Goal: Task Accomplishment & Management: Manage account settings

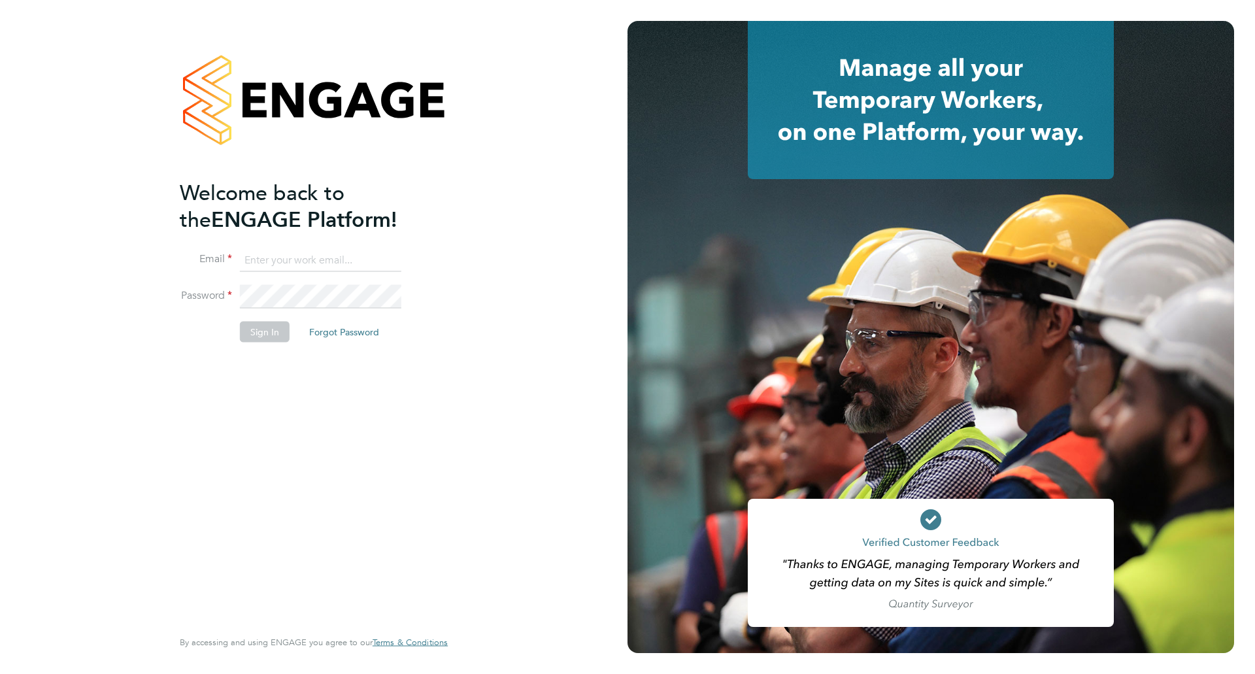
type input "dil.mistry@optima-uk.com"
click at [259, 323] on button "Sign In" at bounding box center [265, 331] width 50 height 21
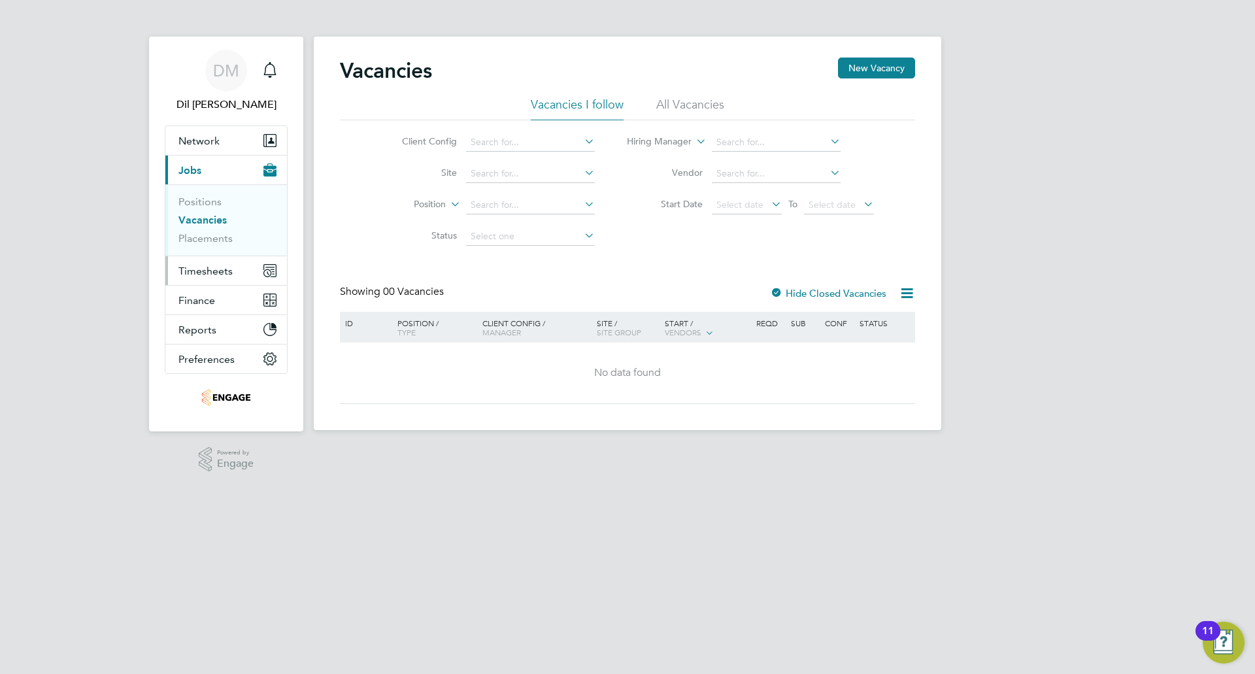
click at [209, 267] on span "Timesheets" at bounding box center [205, 271] width 54 height 12
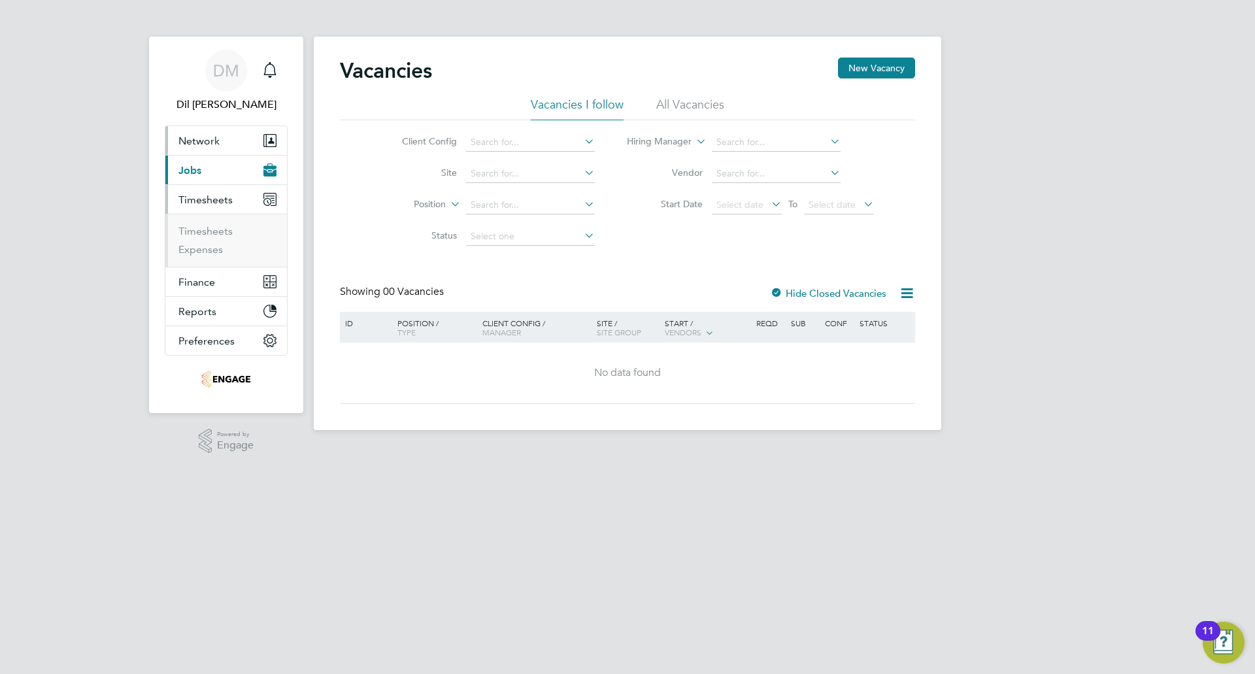
click at [214, 135] on span "Network" at bounding box center [198, 141] width 41 height 12
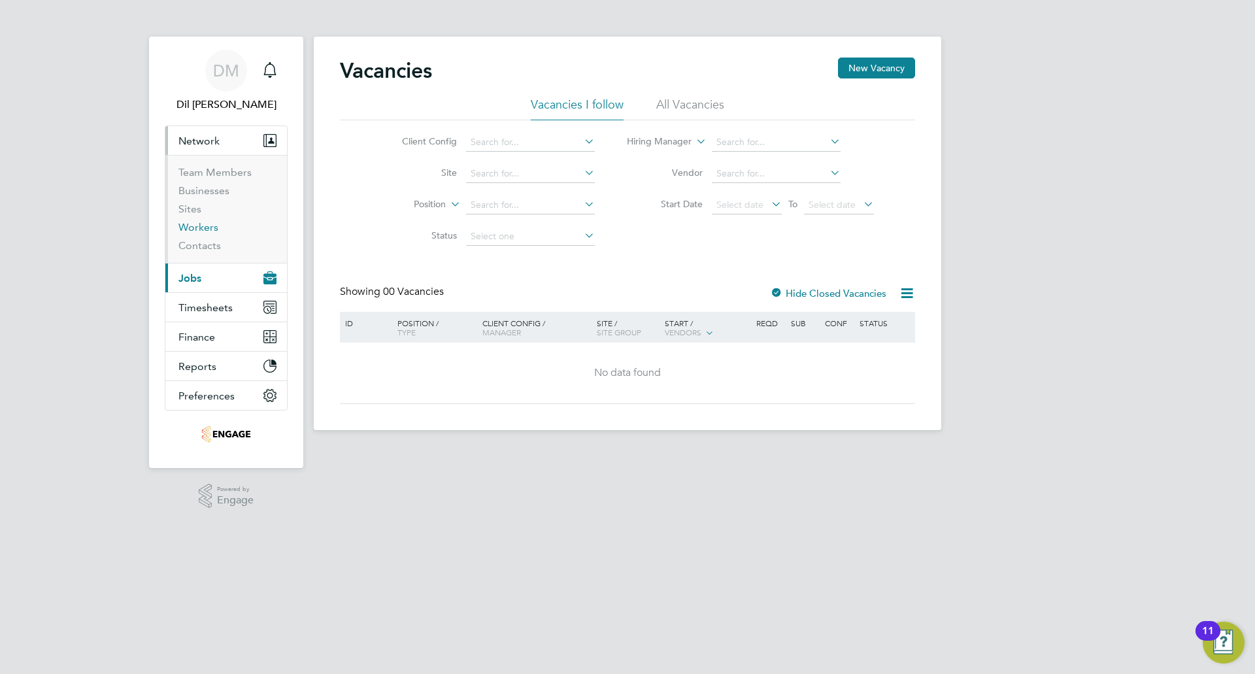
click at [208, 229] on link "Workers" at bounding box center [198, 227] width 40 height 12
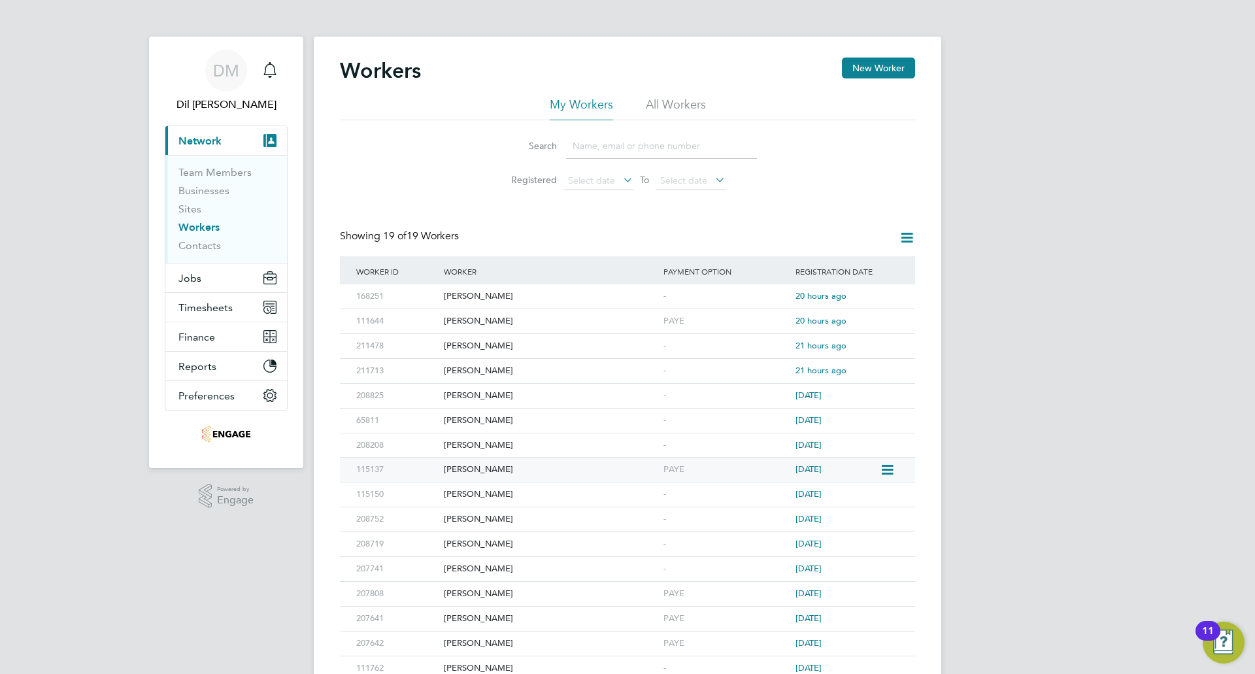
click at [504, 467] on div "[PERSON_NAME]" at bounding box center [550, 469] width 220 height 24
click at [1129, 363] on div "DM Dil Mistry Notifications Applications: Current page: Network Team Members Bu…" at bounding box center [627, 401] width 1255 height 802
click at [1004, 589] on div "DM Dil Mistry Notifications Applications: Current page: Network Team Members Bu…" at bounding box center [627, 401] width 1255 height 802
click at [976, 371] on div "DM Dil Mistry Notifications Applications: Current page: Network Team Members Bu…" at bounding box center [627, 401] width 1255 height 802
click at [955, 586] on div "DM Dil Mistry Notifications Applications: Current page: Network Team Members Bu…" at bounding box center [627, 401] width 1255 height 802
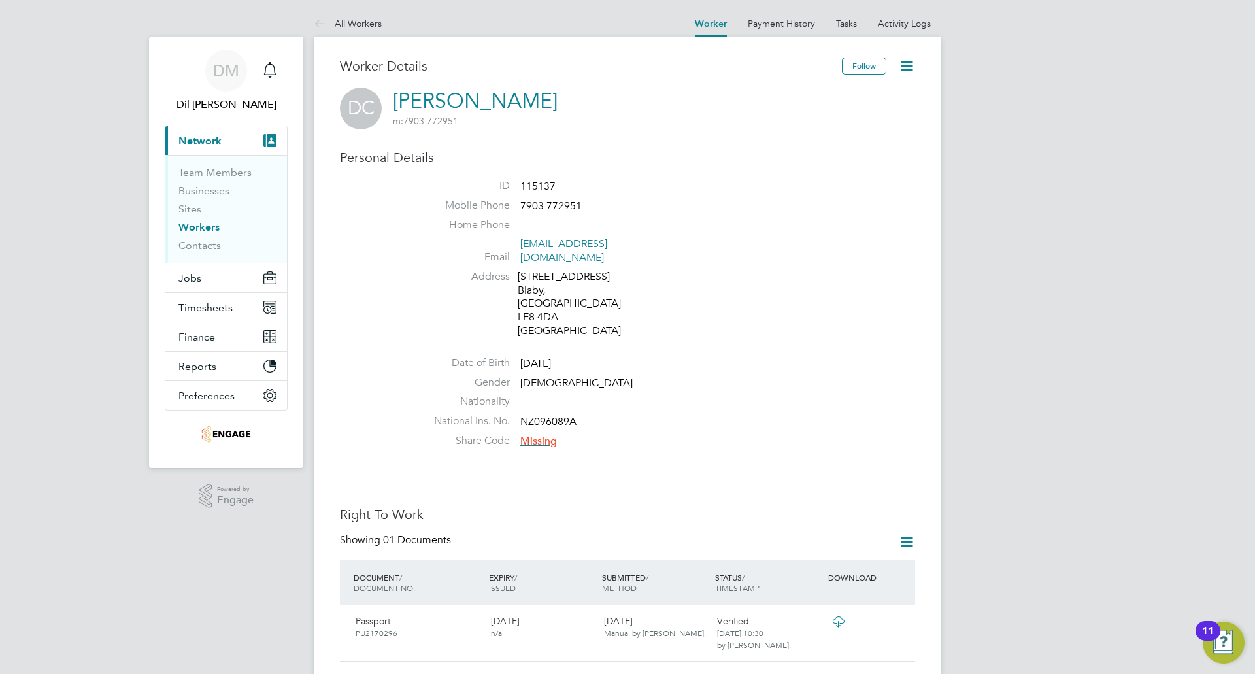
click at [908, 63] on icon at bounding box center [907, 66] width 16 height 16
click at [850, 28] on link "Tasks" at bounding box center [846, 24] width 21 height 12
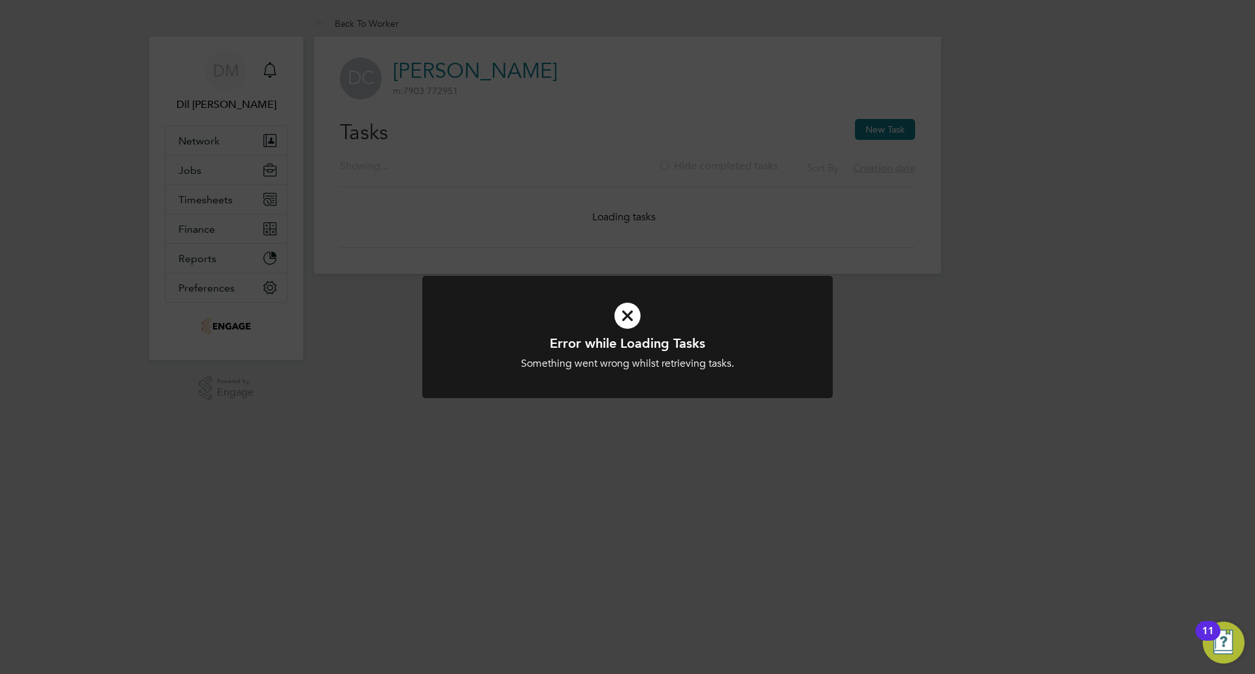
click at [670, 418] on div "Error while Loading Tasks Something went wrong whilst retrieving tasks. Cancel …" at bounding box center [627, 337] width 1255 height 674
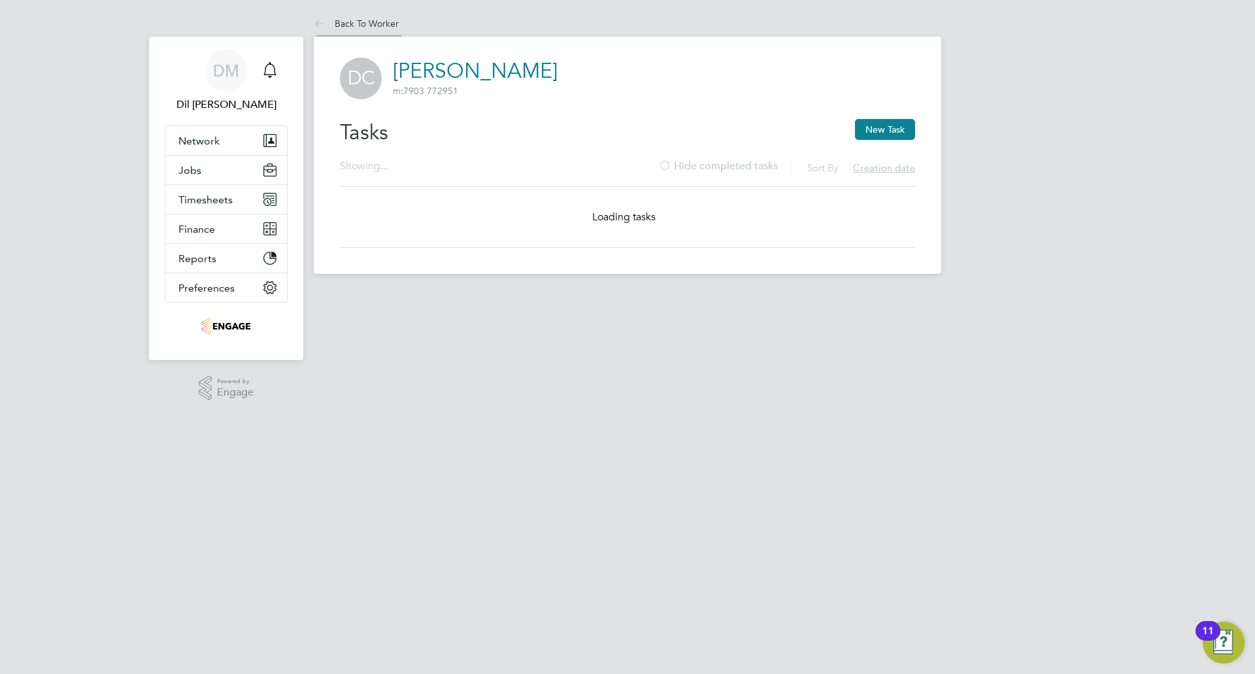
click at [367, 17] on li "Back To Worker" at bounding box center [356, 23] width 85 height 26
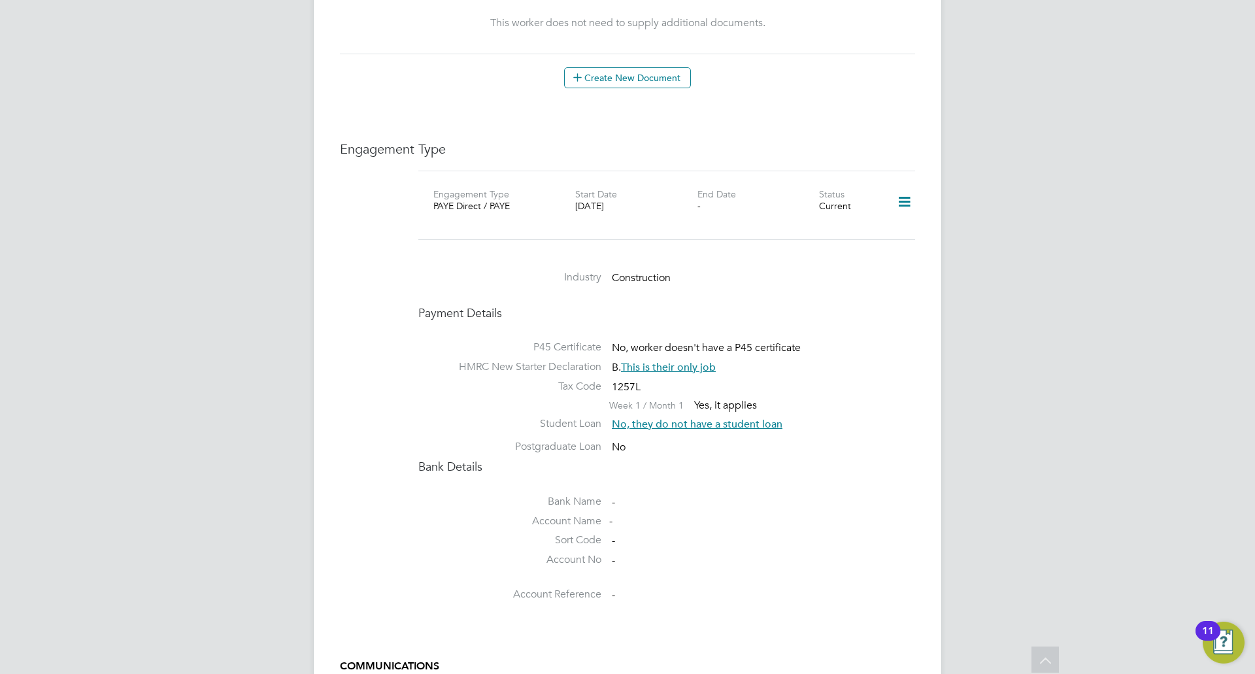
scroll to position [584, 0]
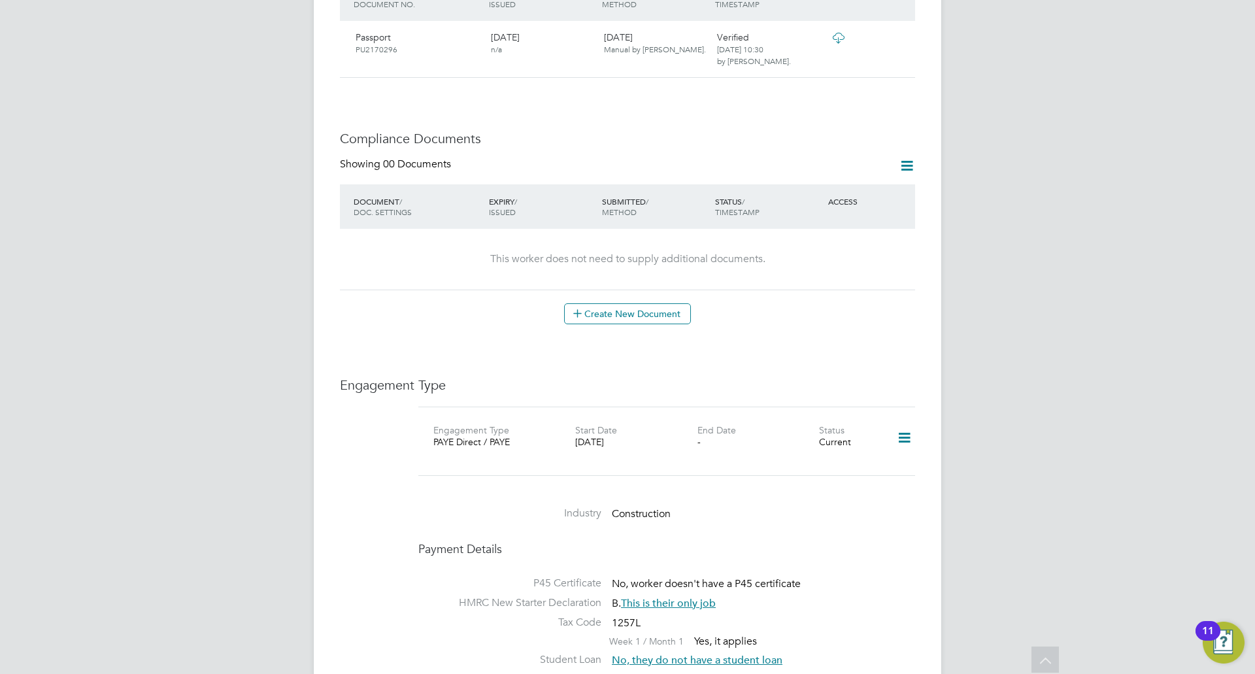
click at [910, 423] on icon at bounding box center [904, 438] width 23 height 30
click at [843, 449] on li "Edit Engagement Type" at bounding box center [836, 449] width 150 height 18
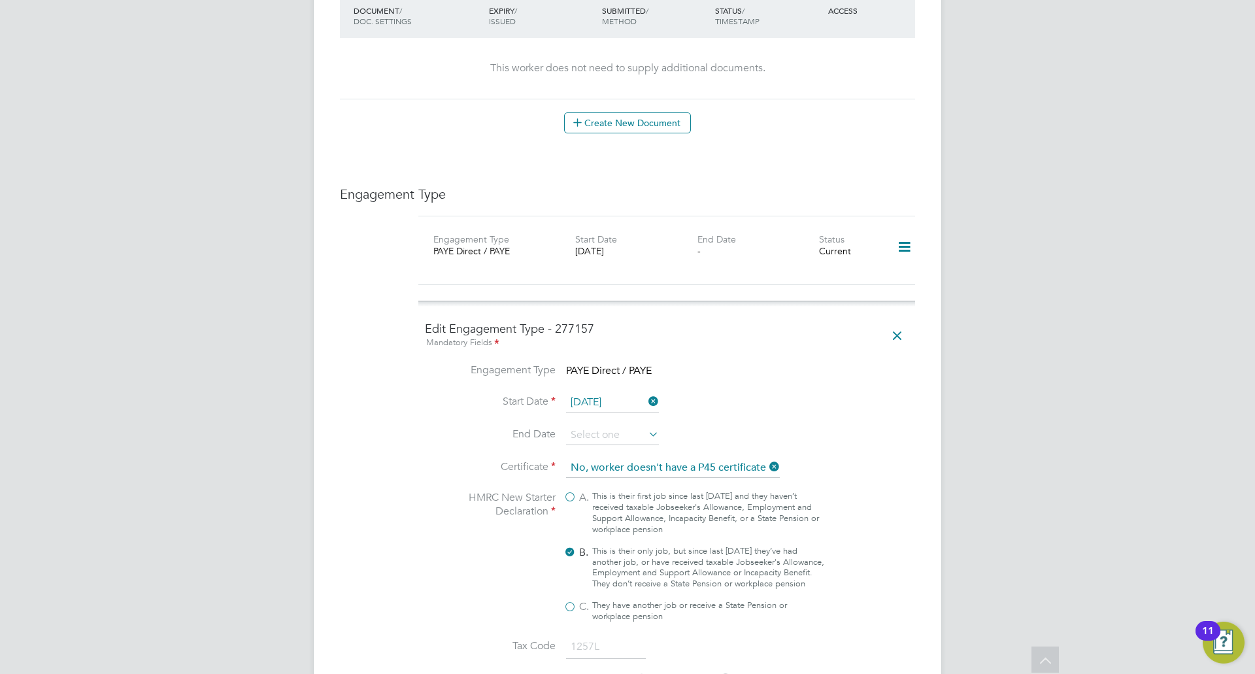
scroll to position [780, 0]
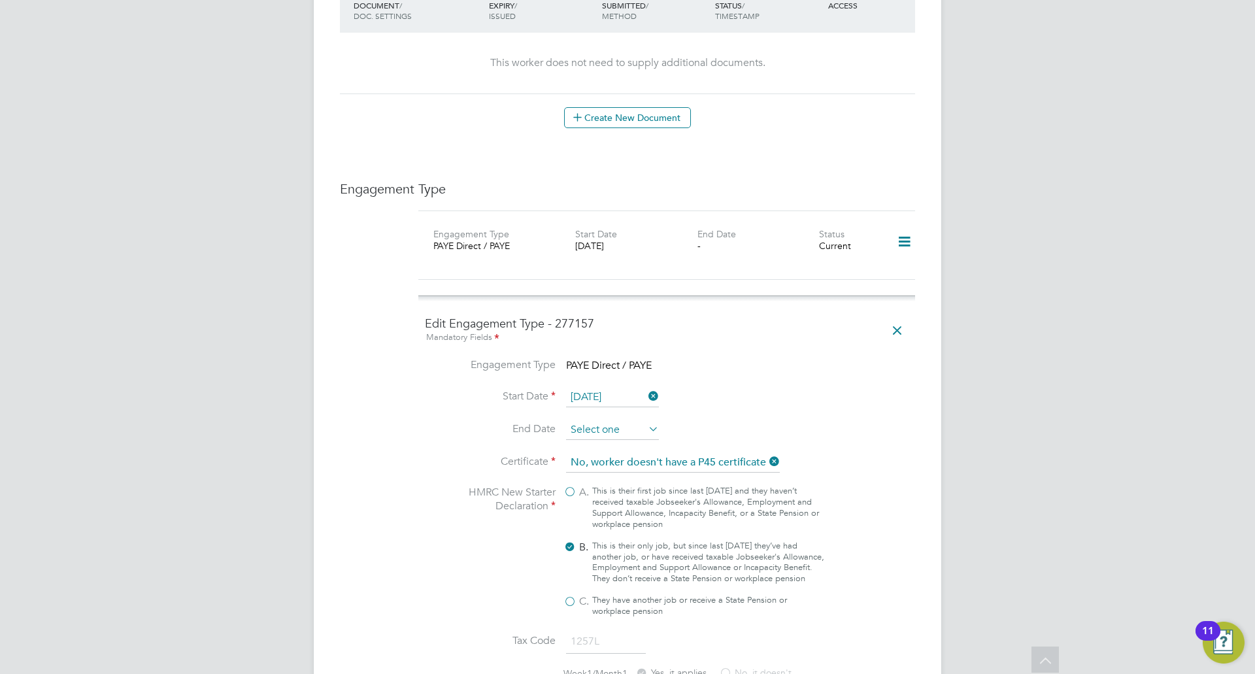
click at [613, 420] on input at bounding box center [612, 430] width 93 height 20
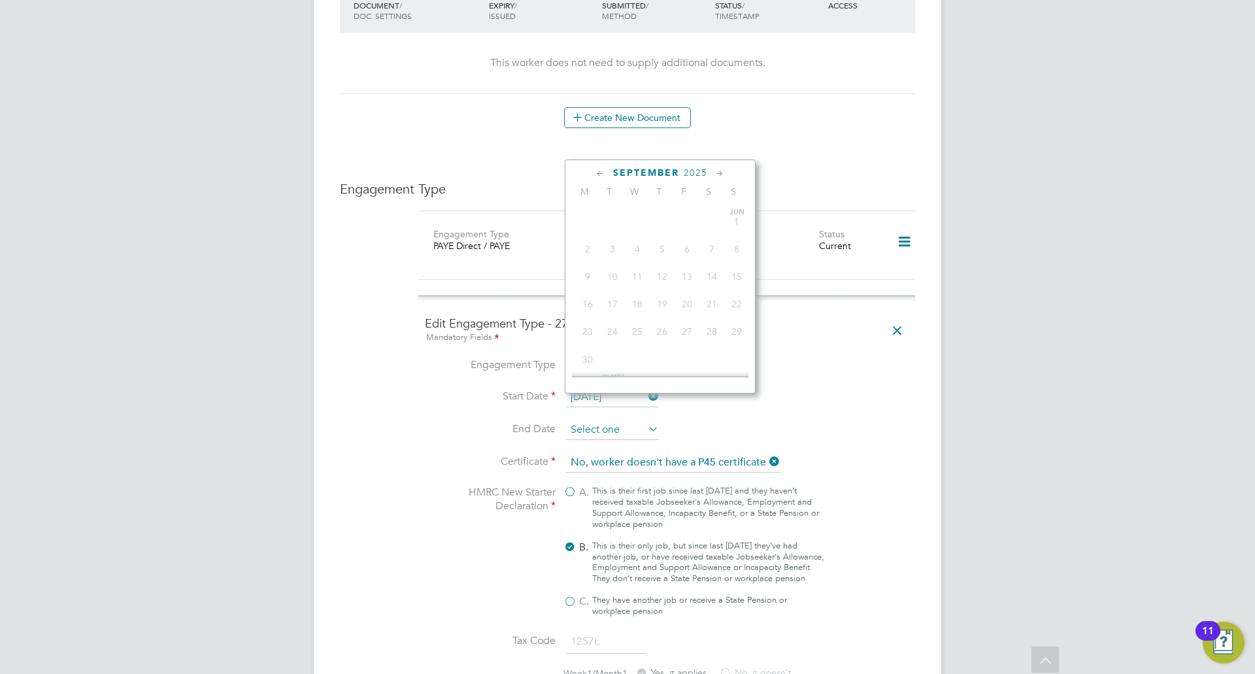
scroll to position [481, 0]
click at [613, 420] on input at bounding box center [612, 430] width 93 height 20
click at [868, 420] on li "End Date" at bounding box center [667, 436] width 484 height 33
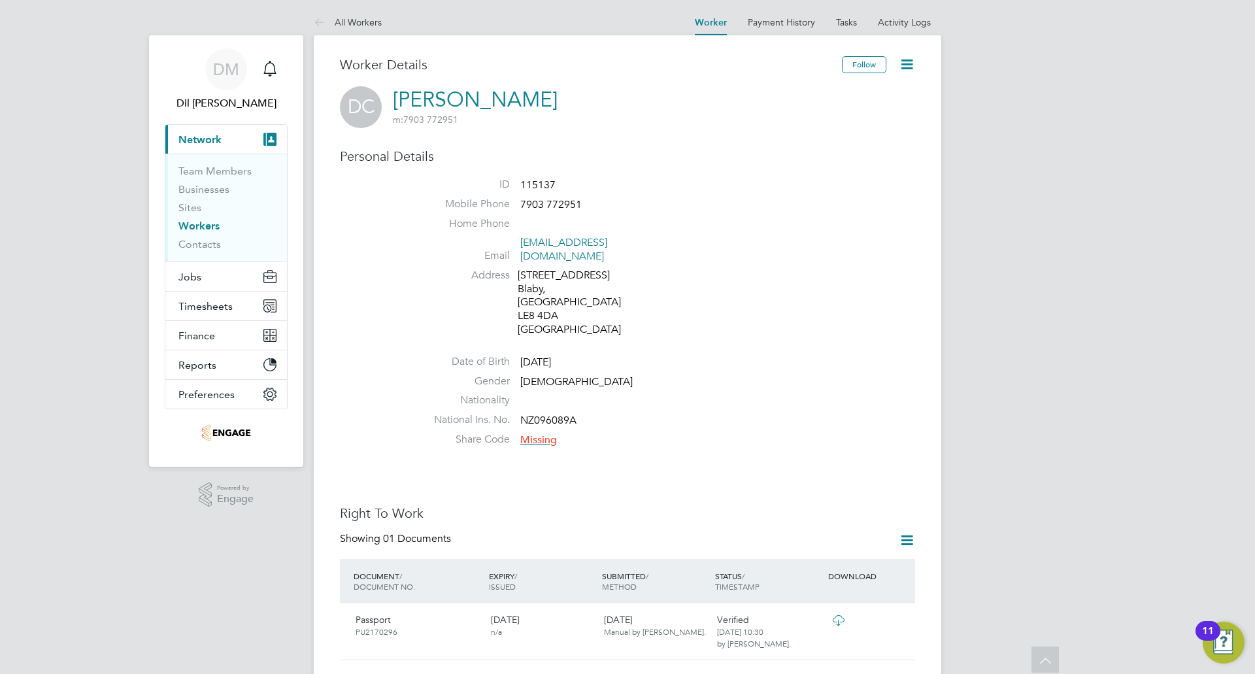
scroll to position [0, 0]
click at [211, 270] on button "Jobs" at bounding box center [226, 277] width 122 height 29
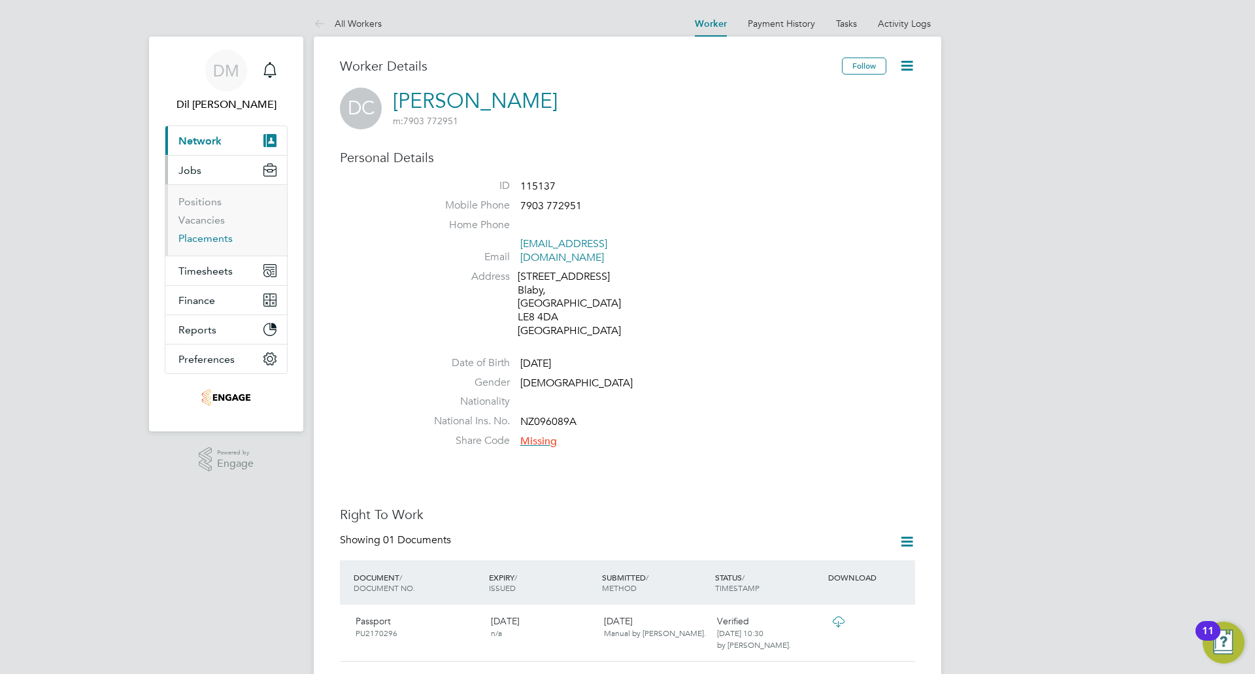
click at [214, 244] on link "Placements" at bounding box center [205, 238] width 54 height 12
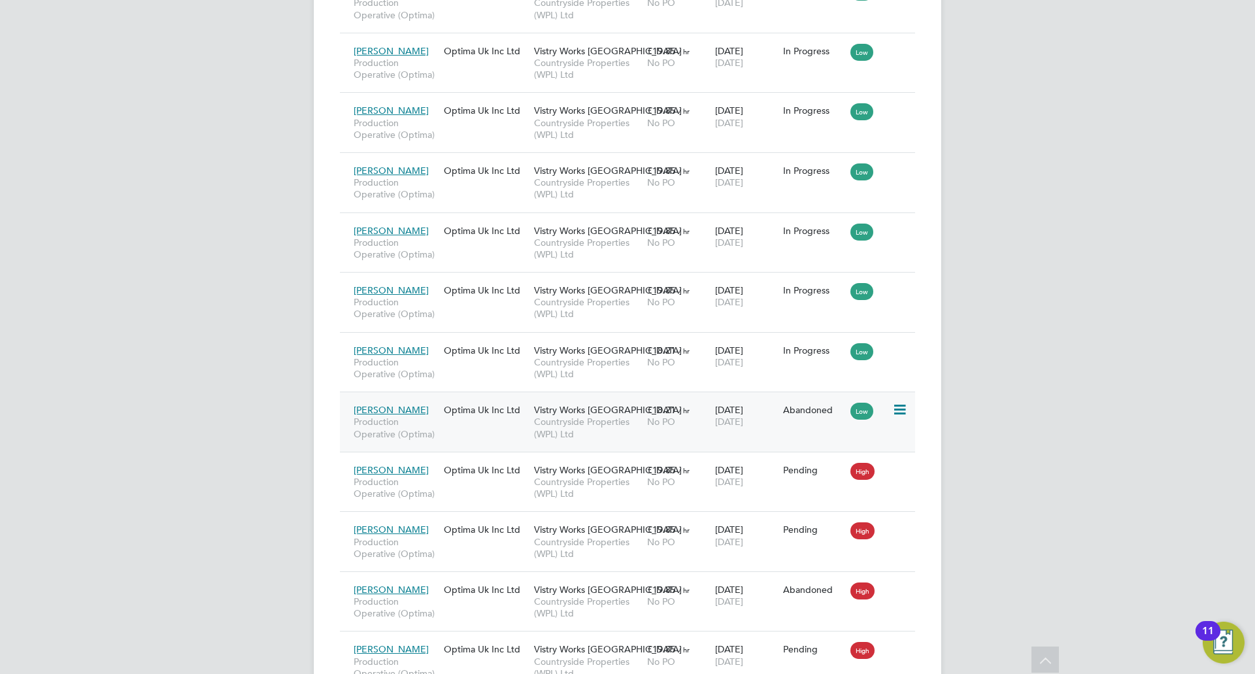
click at [899, 411] on icon at bounding box center [898, 410] width 13 height 16
click at [984, 380] on div "DM Dil Mistry Notifications Applications: Network Team Members Businesses Sites…" at bounding box center [627, 109] width 1255 height 1525
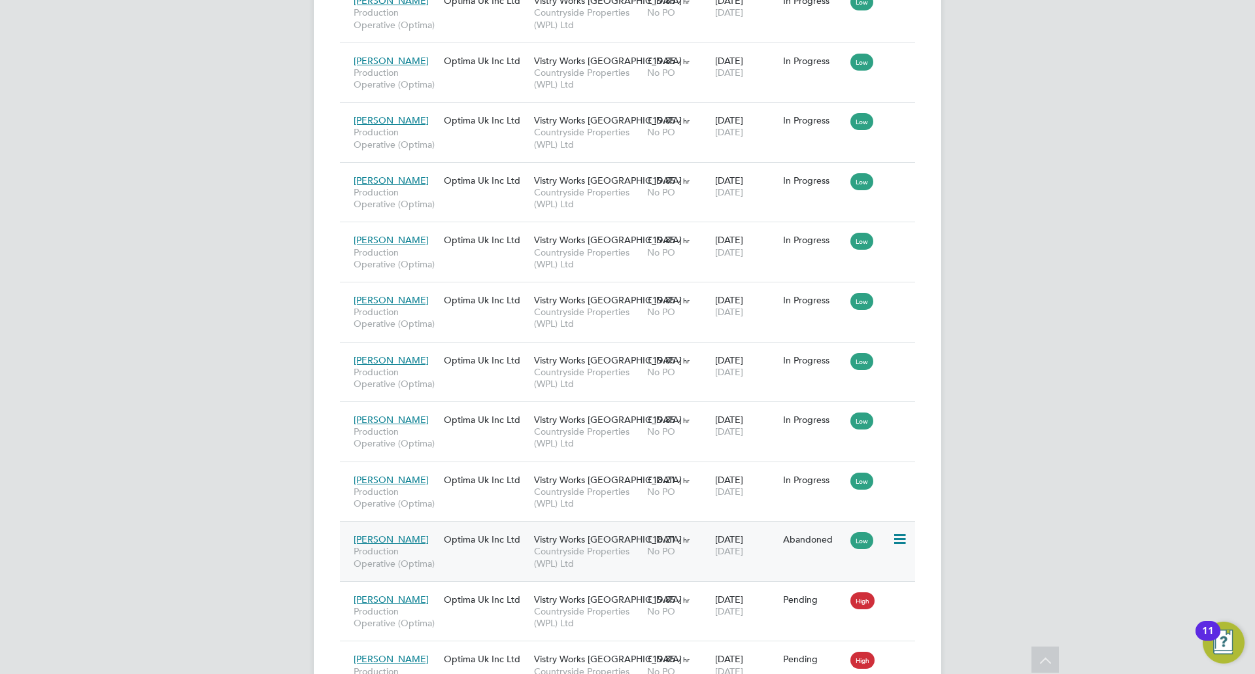
click at [397, 546] on span "Production Operative (Optima)" at bounding box center [396, 557] width 84 height 24
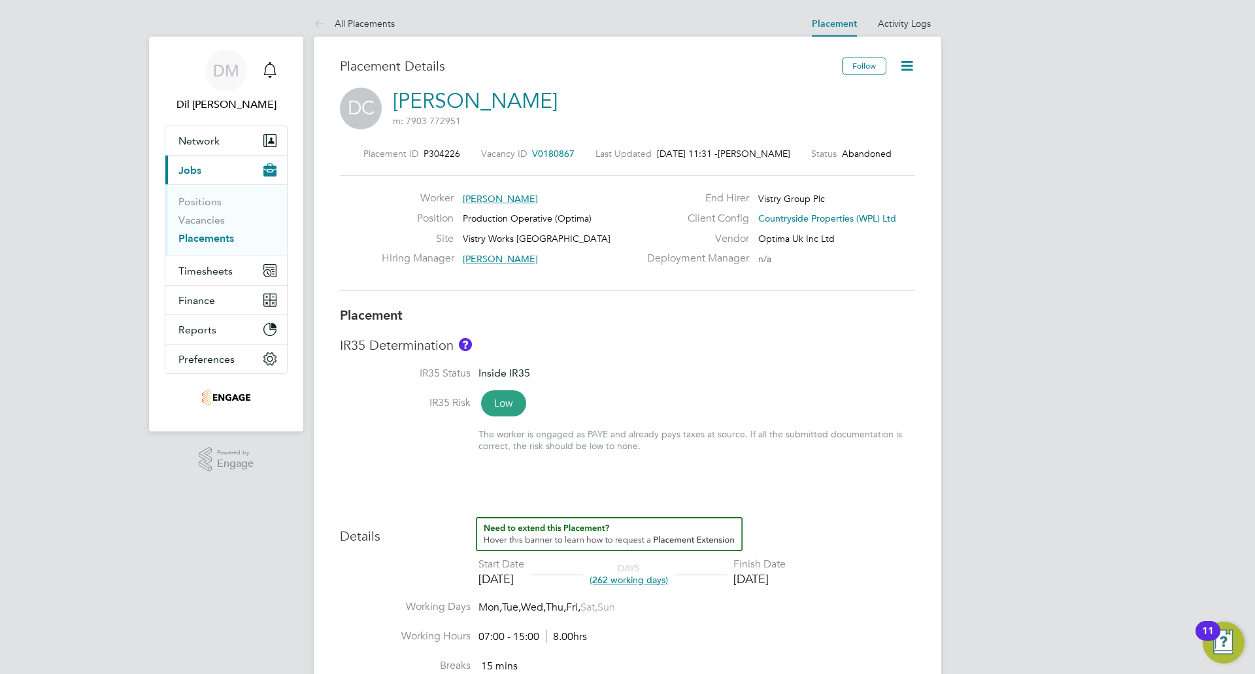
click at [825, 157] on label "Status" at bounding box center [823, 154] width 25 height 12
click at [906, 69] on icon at bounding box center [907, 66] width 16 height 16
click at [869, 97] on li "Edit Placement" at bounding box center [866, 97] width 96 height 18
click at [870, 115] on li "Timesheet Settings" at bounding box center [866, 115] width 96 height 18
click at [879, 122] on li "Timesheet Settings" at bounding box center [866, 115] width 96 height 18
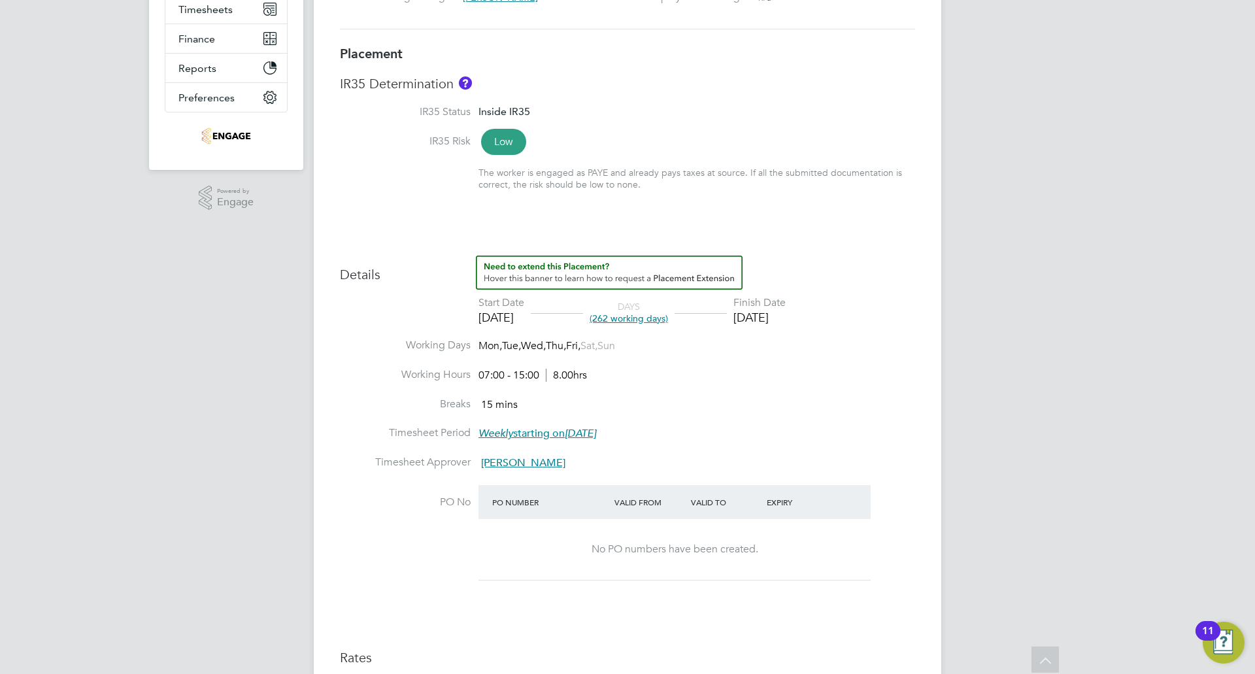
click at [768, 318] on div "22 Sep 2026" at bounding box center [759, 317] width 52 height 15
click at [668, 323] on span "(262 working days)" at bounding box center [628, 318] width 78 height 12
click at [975, 291] on div "DM Dil Mistry Notifications Applications: Network Team Members Businesses Sites…" at bounding box center [627, 584] width 1255 height 1690
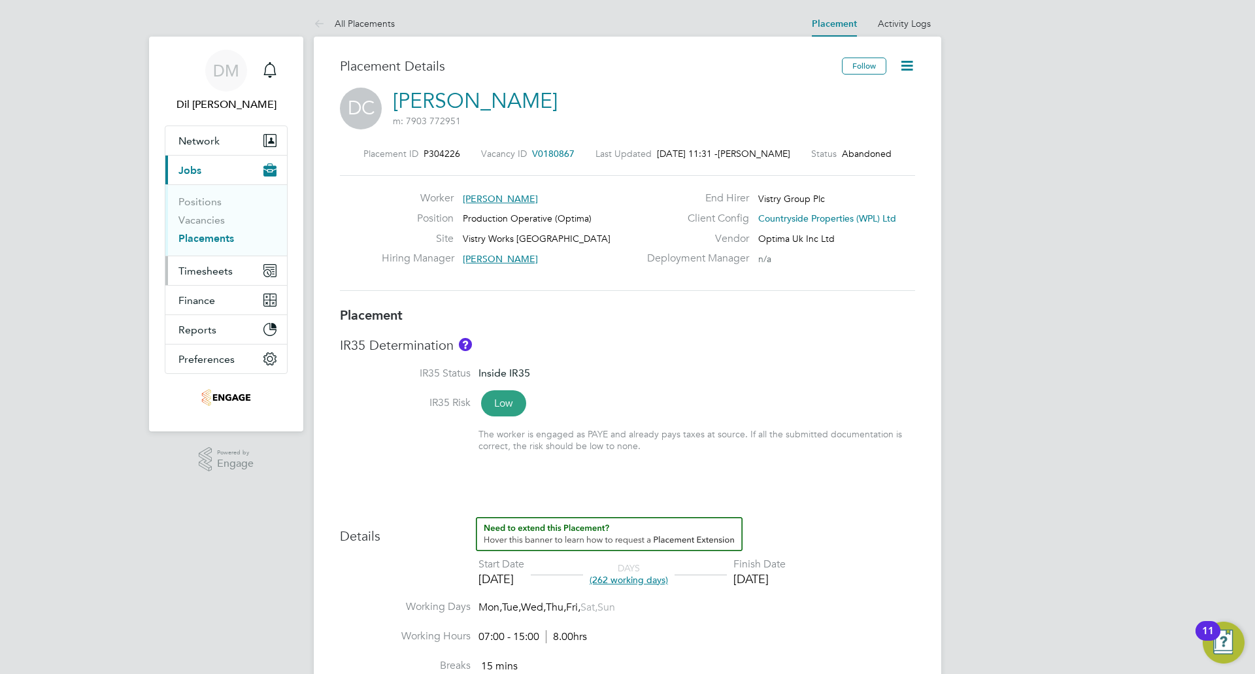
click at [206, 270] on span "Timesheets" at bounding box center [205, 271] width 54 height 12
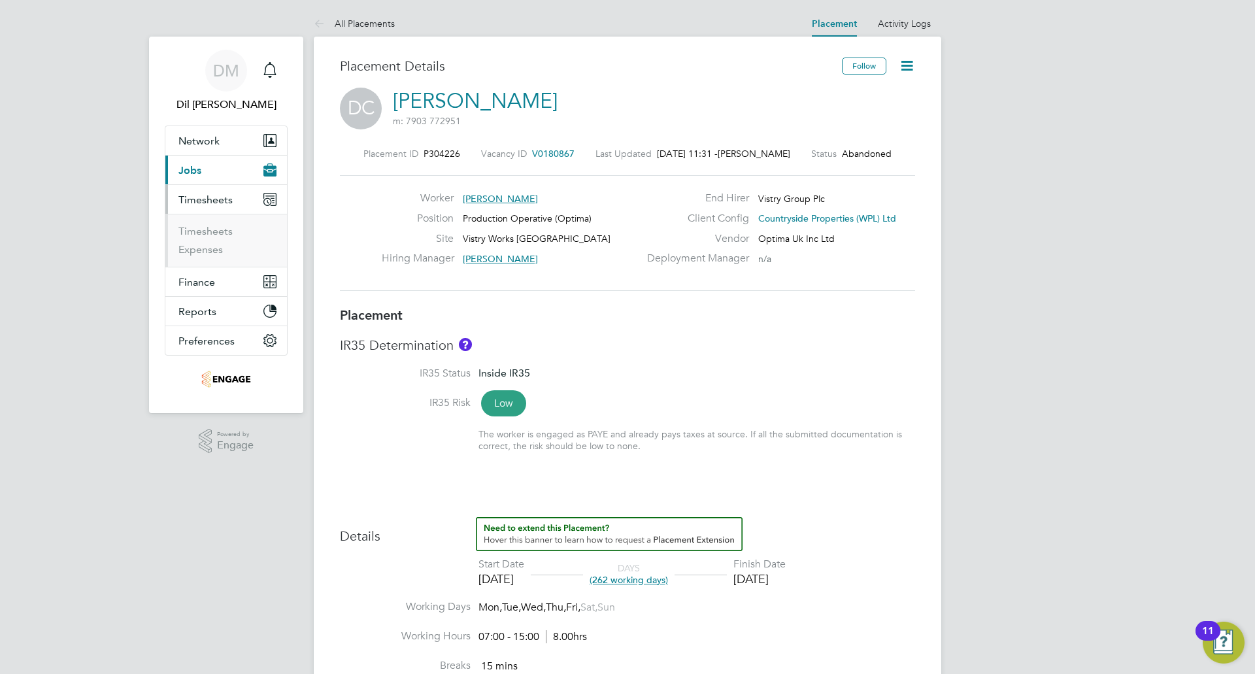
click at [210, 160] on button "Current page: Jobs" at bounding box center [226, 170] width 122 height 29
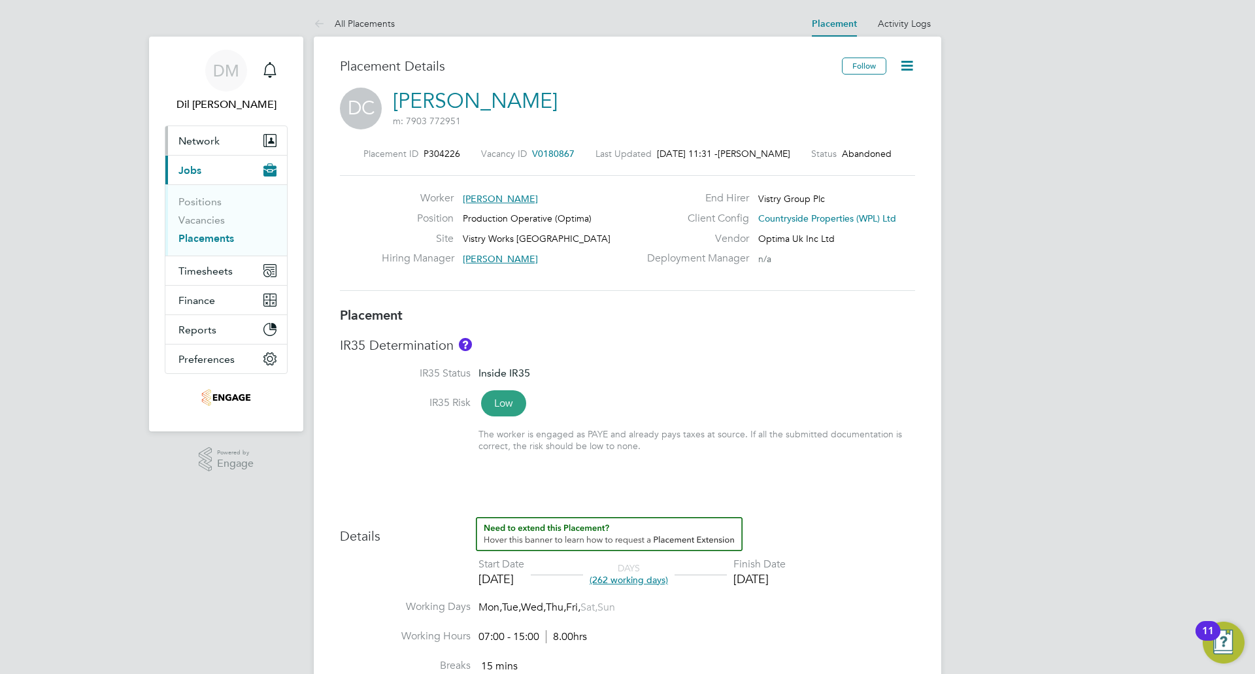
click at [213, 130] on button "Network" at bounding box center [226, 140] width 122 height 29
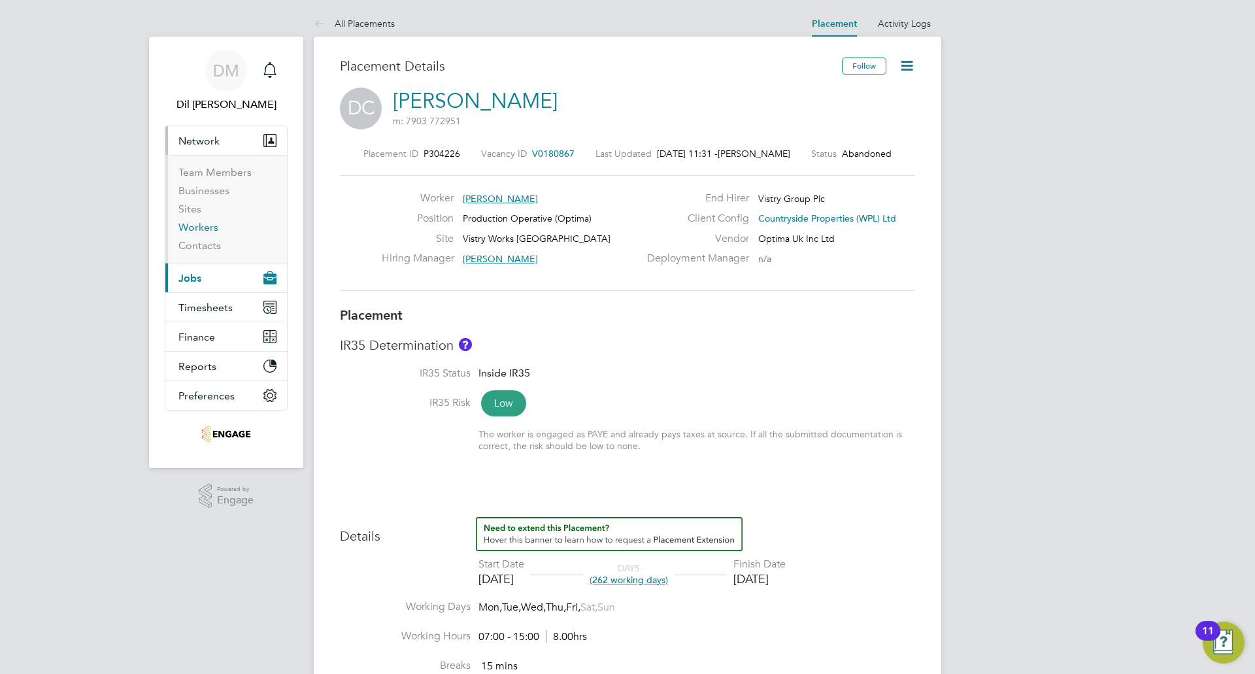
click at [208, 227] on link "Workers" at bounding box center [198, 227] width 40 height 12
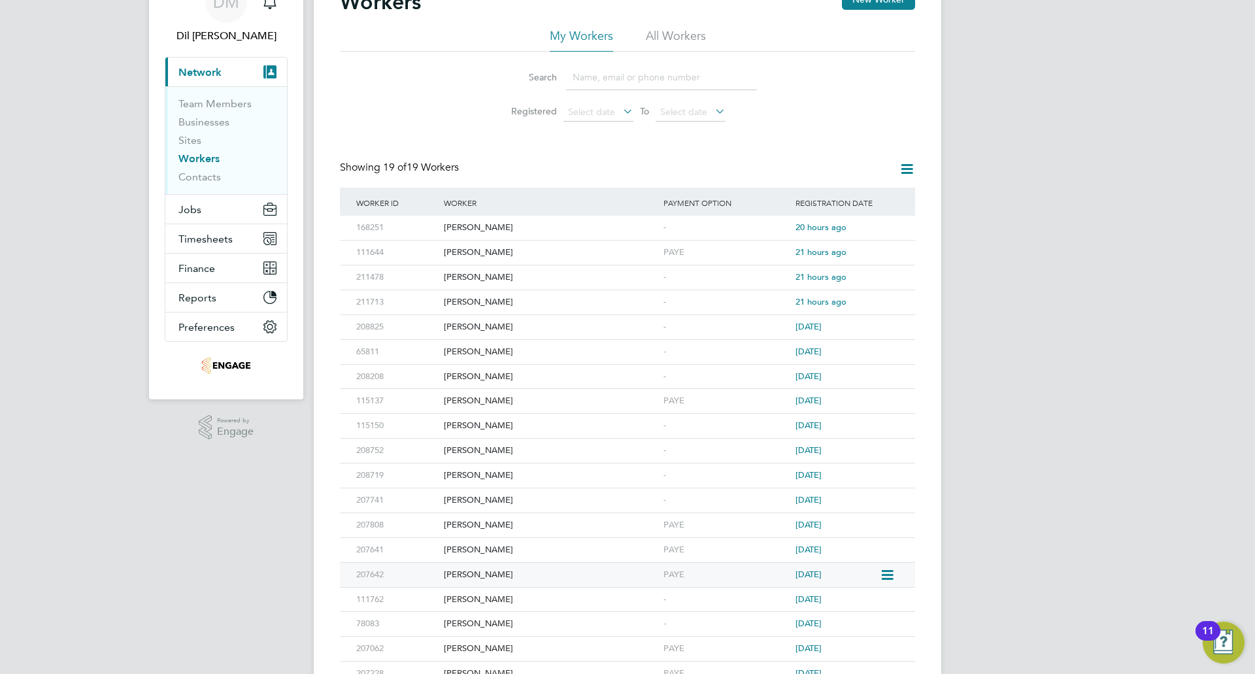
scroll to position [128, 0]
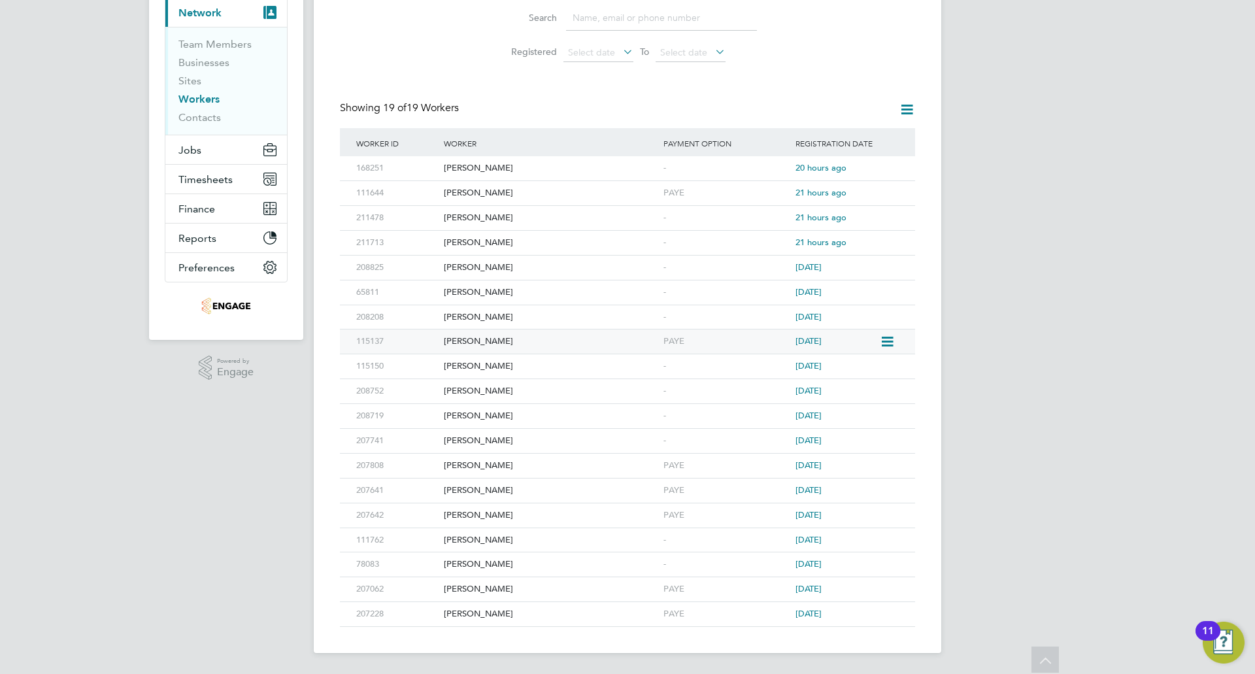
click at [469, 336] on div "[PERSON_NAME]" at bounding box center [550, 341] width 220 height 24
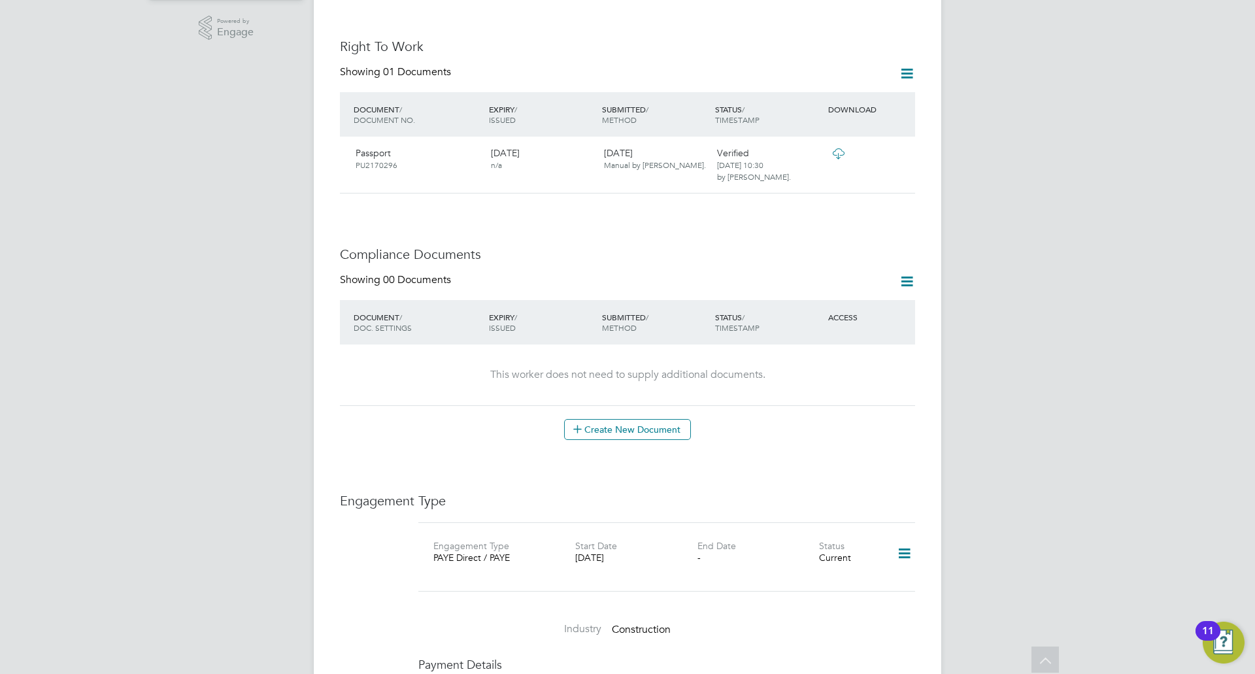
scroll to position [588, 0]
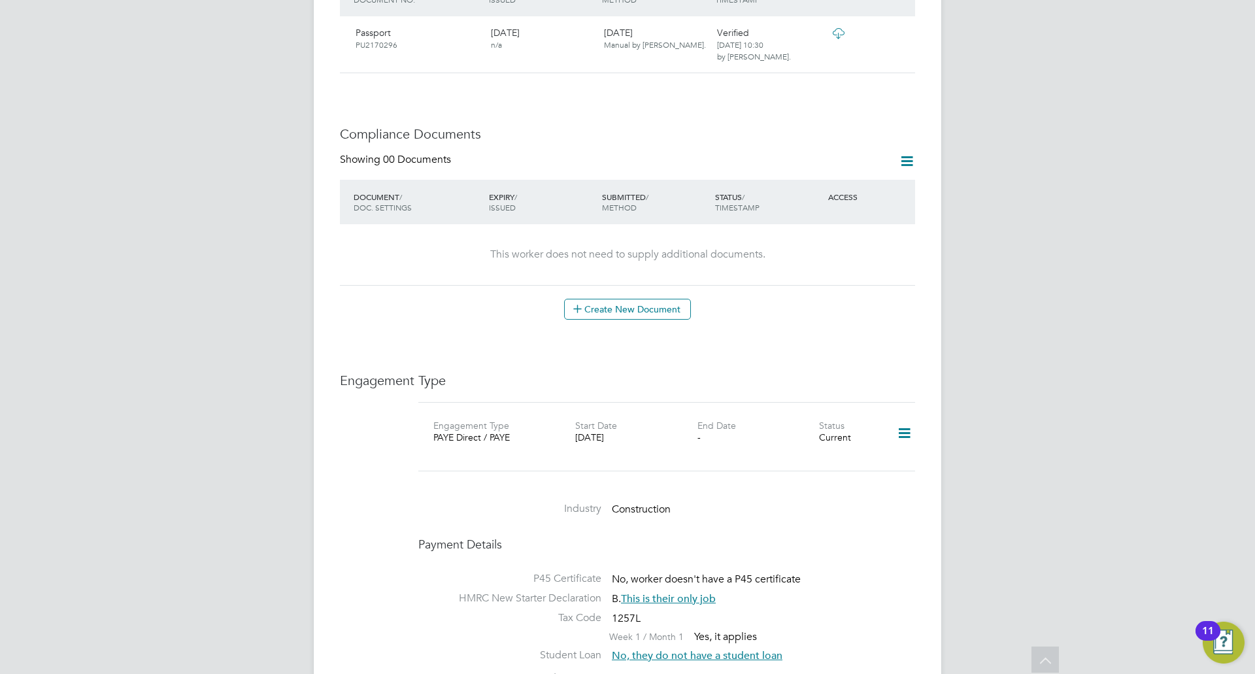
click at [900, 418] on icon at bounding box center [904, 433] width 23 height 30
click at [823, 442] on li "Edit Engagement Type" at bounding box center [836, 444] width 150 height 18
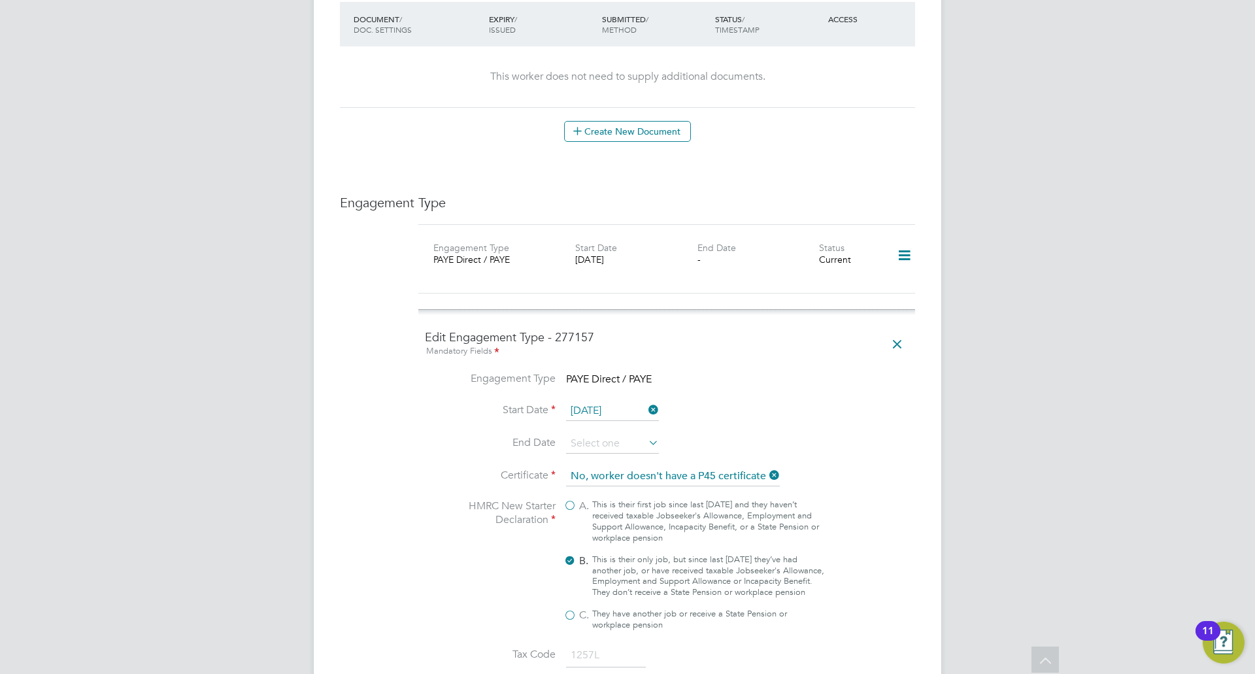
scroll to position [784, 0]
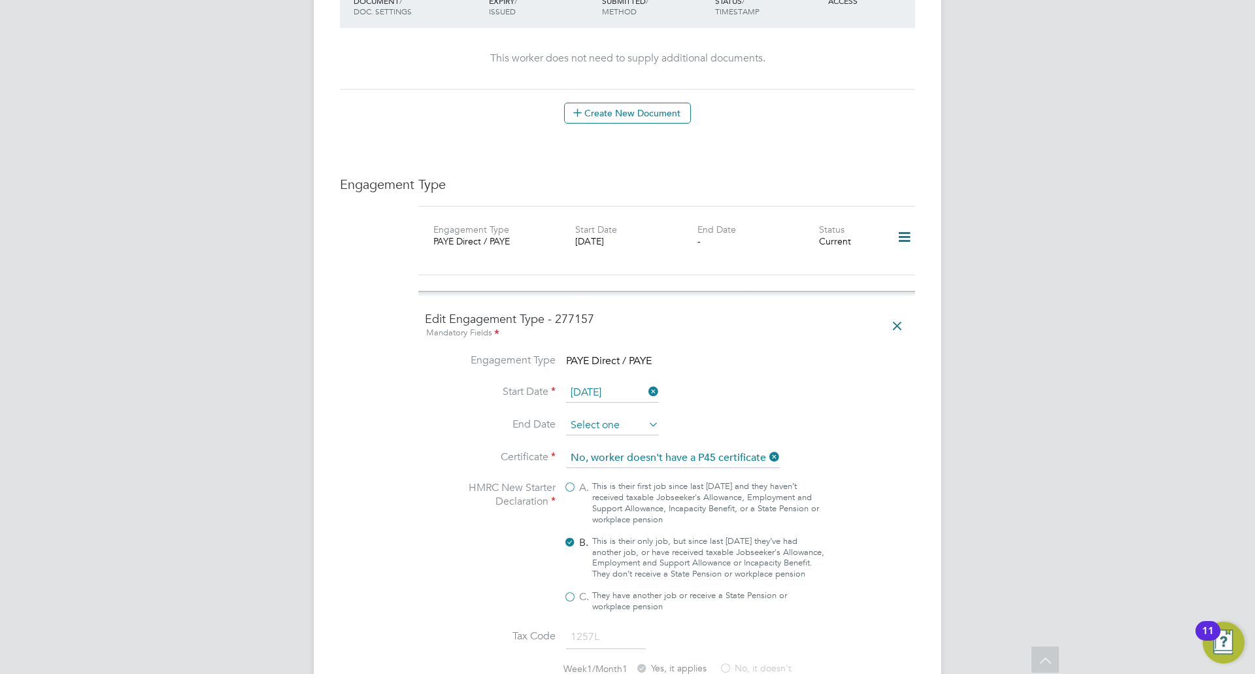
click at [633, 416] on input at bounding box center [612, 426] width 93 height 20
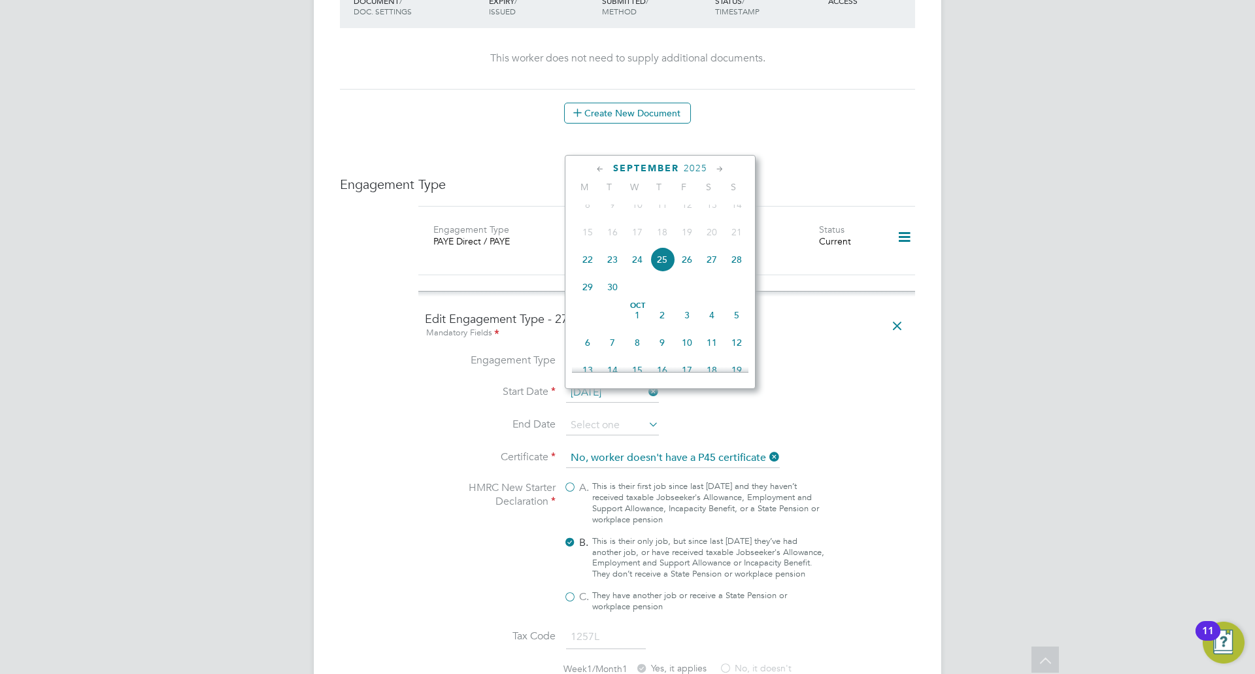
click at [632, 271] on span "24" at bounding box center [637, 259] width 25 height 25
type input "[DATE]"
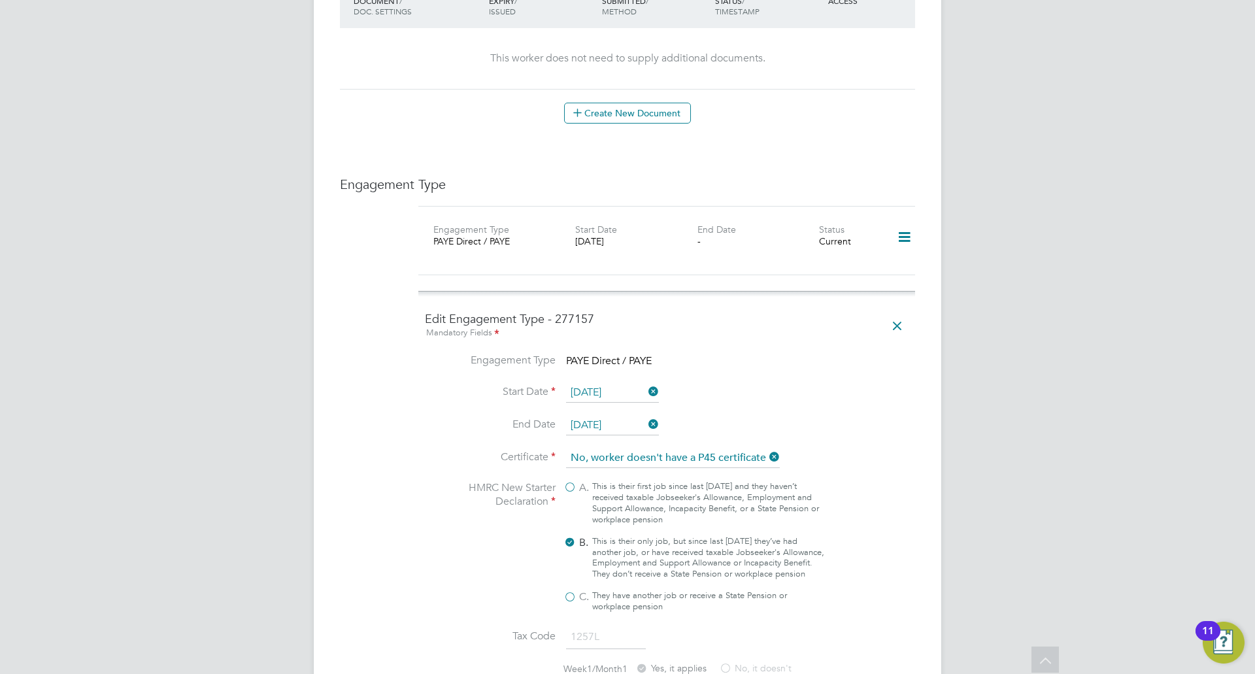
drag, startPoint x: 1048, startPoint y: 391, endPoint x: 1049, endPoint y: 399, distance: 7.3
click at [1048, 392] on div "DM Dil [PERSON_NAME] Notifications Applications: Current page: Network Team Mem…" at bounding box center [627, 405] width 1255 height 2378
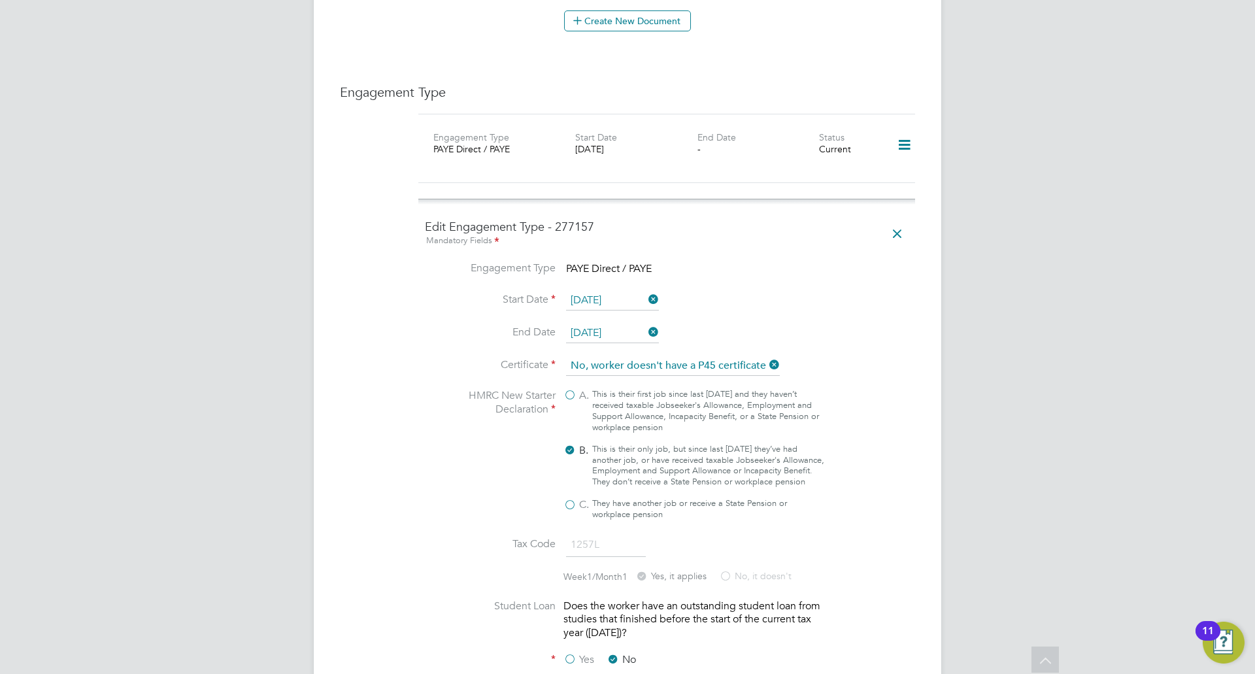
scroll to position [1046, 0]
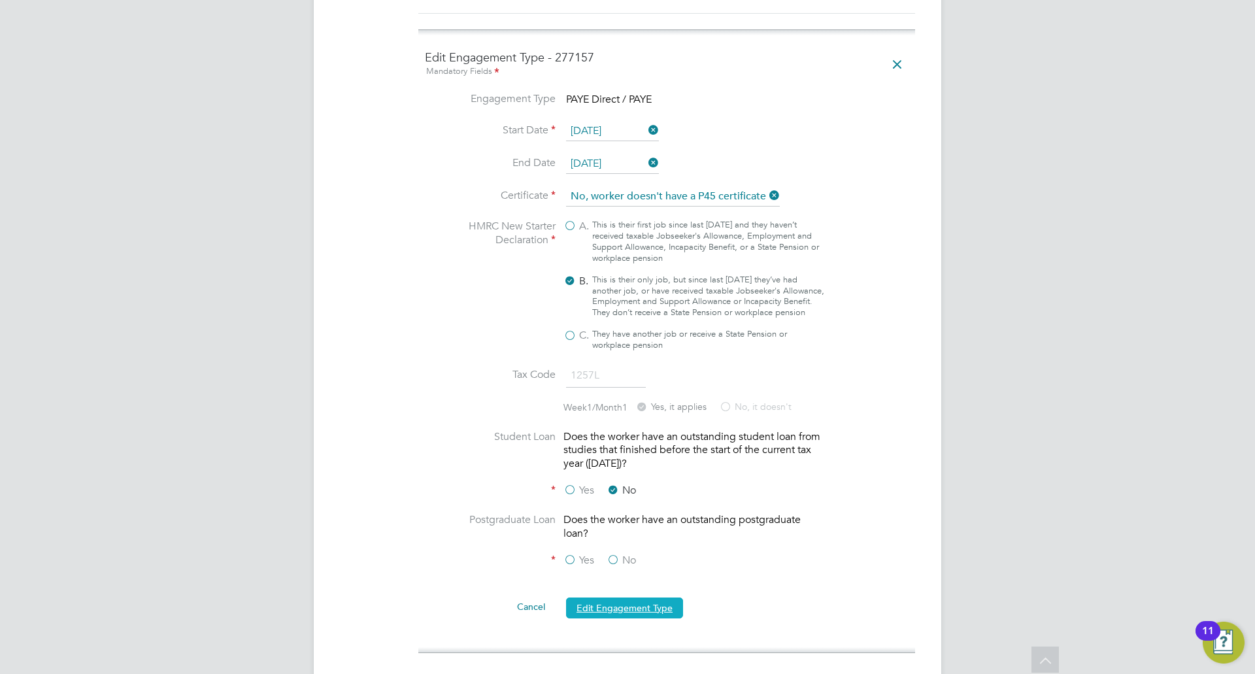
click at [617, 597] on button "Edit Engagement Type" at bounding box center [624, 607] width 117 height 21
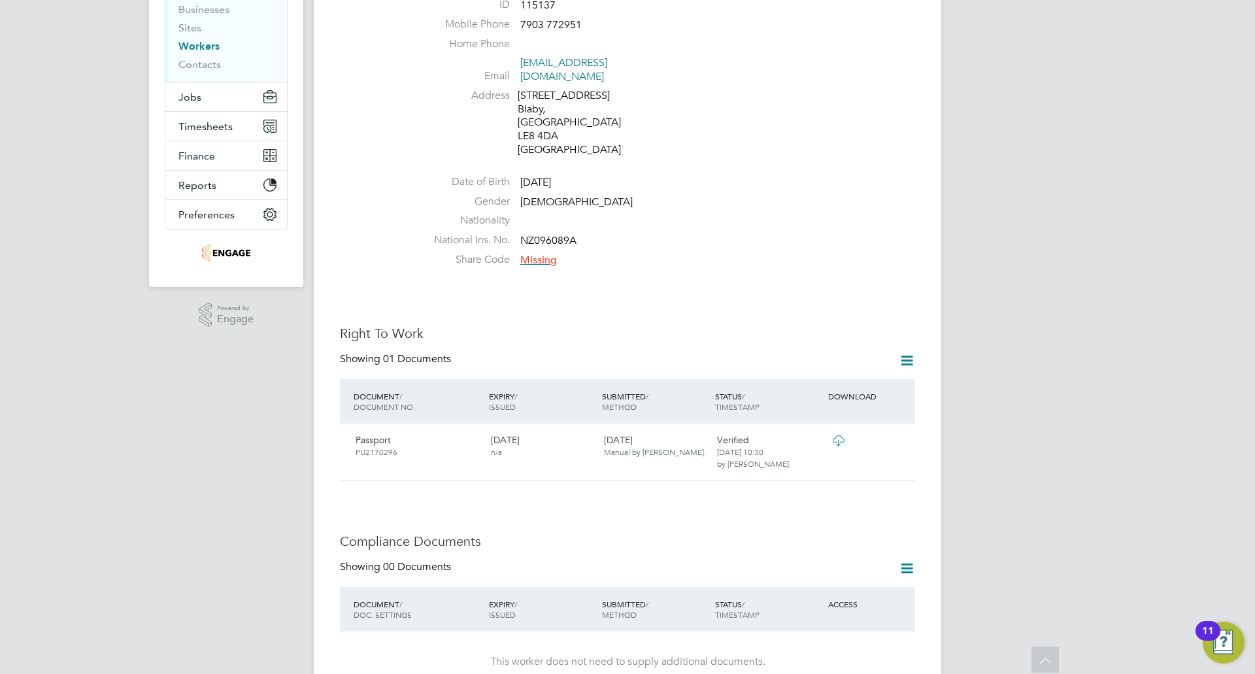
scroll to position [0, 0]
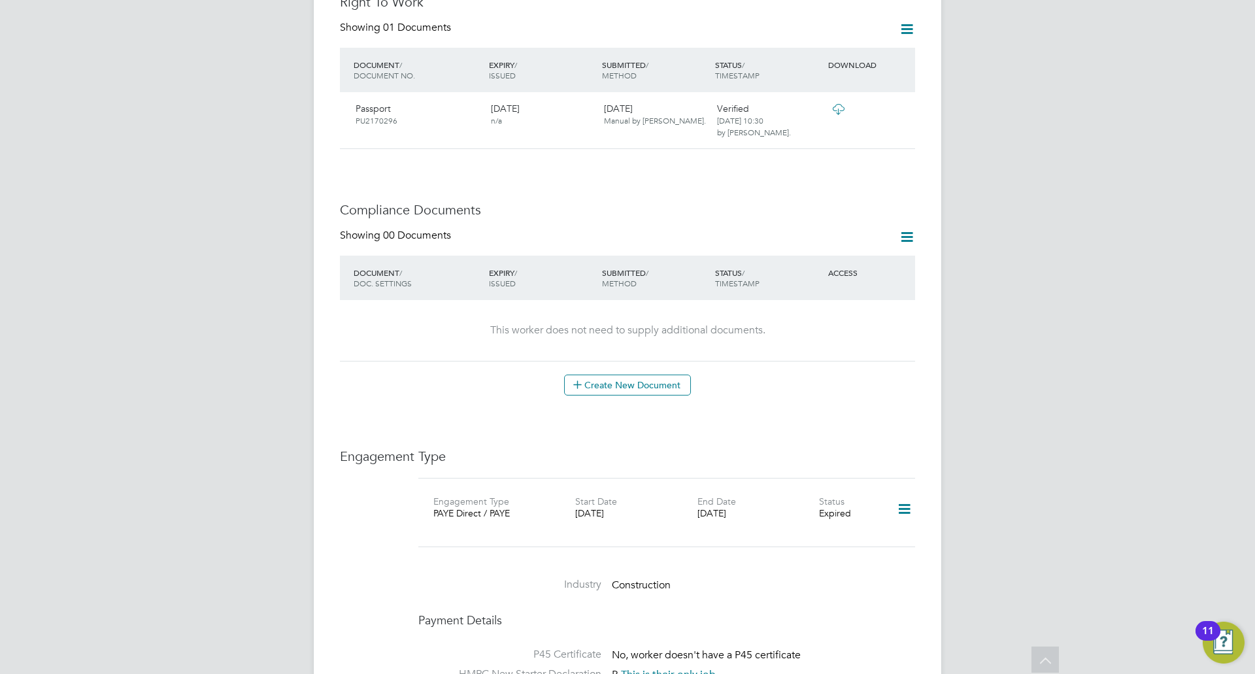
scroll to position [523, 0]
